Goal: Communication & Community: Answer question/provide support

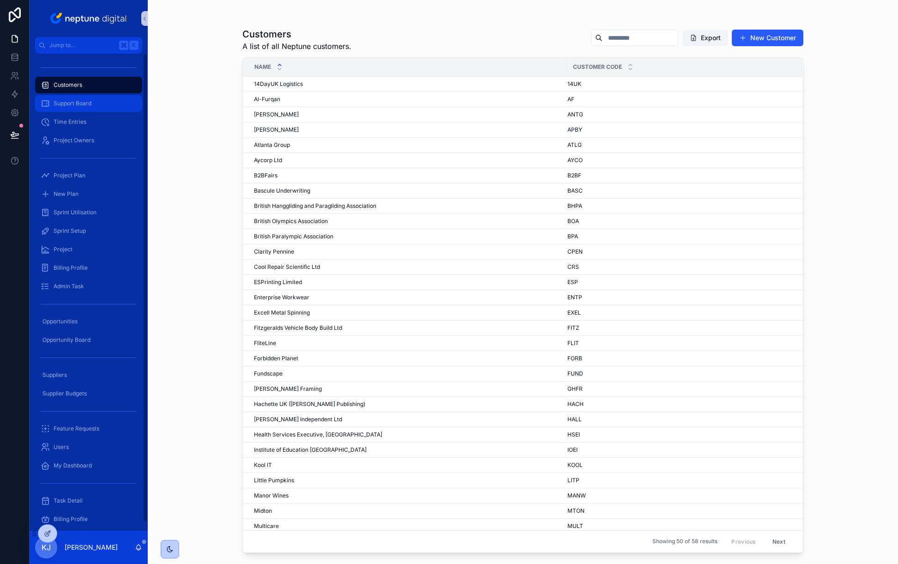
click at [68, 105] on span "Support Board" at bounding box center [73, 103] width 38 height 7
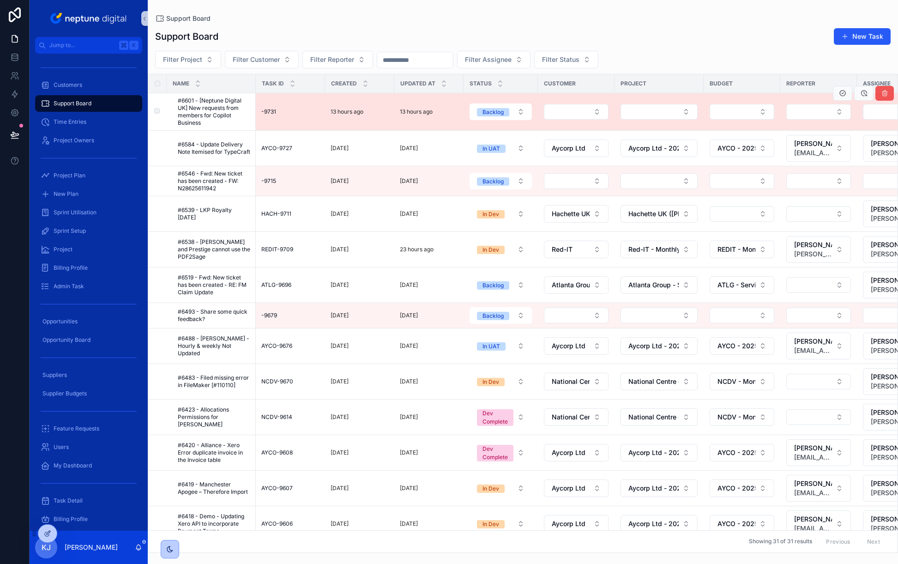
click at [881, 97] on icon "scrollable content" at bounding box center [884, 93] width 7 height 7
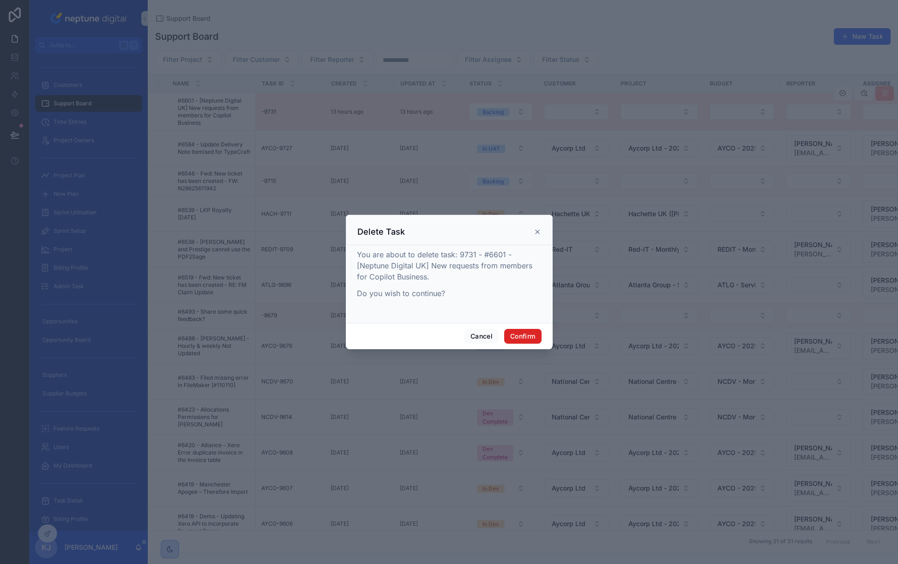
click at [525, 334] on button "Confirm" at bounding box center [522, 336] width 37 height 15
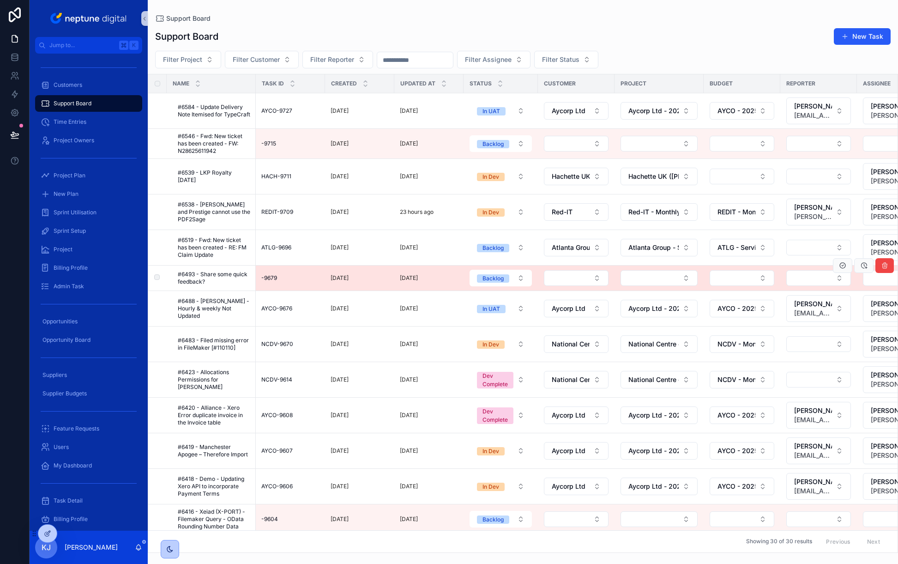
click at [226, 277] on span "#6493 - Share some quick feedback?" at bounding box center [214, 278] width 73 height 15
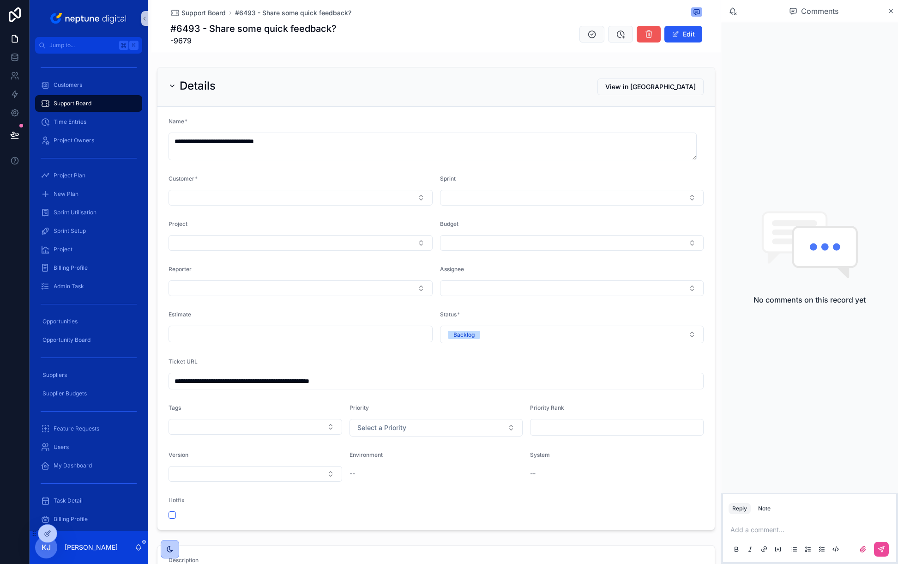
click at [649, 34] on icon "scrollable content" at bounding box center [648, 34] width 9 height 9
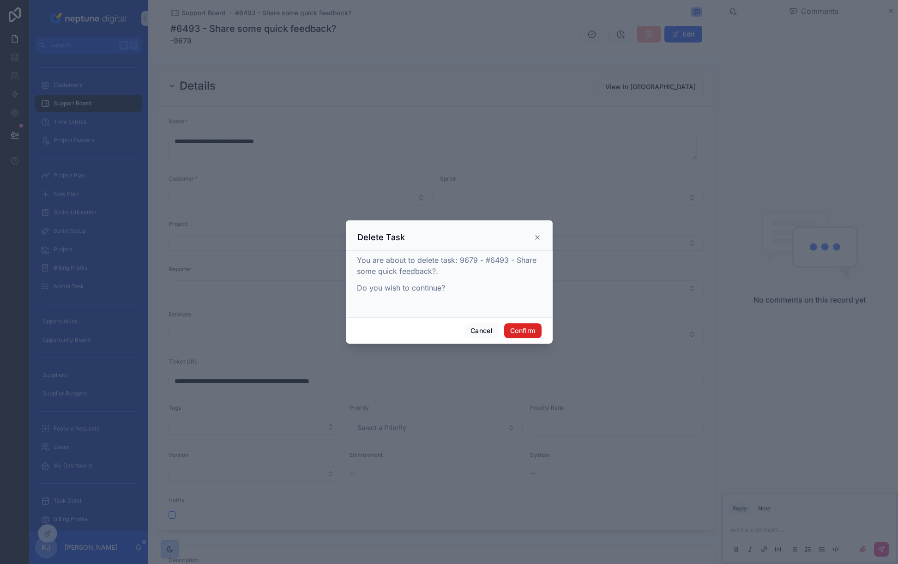
click at [516, 335] on button "Confirm" at bounding box center [522, 330] width 37 height 15
